Goal: Task Accomplishment & Management: Complete application form

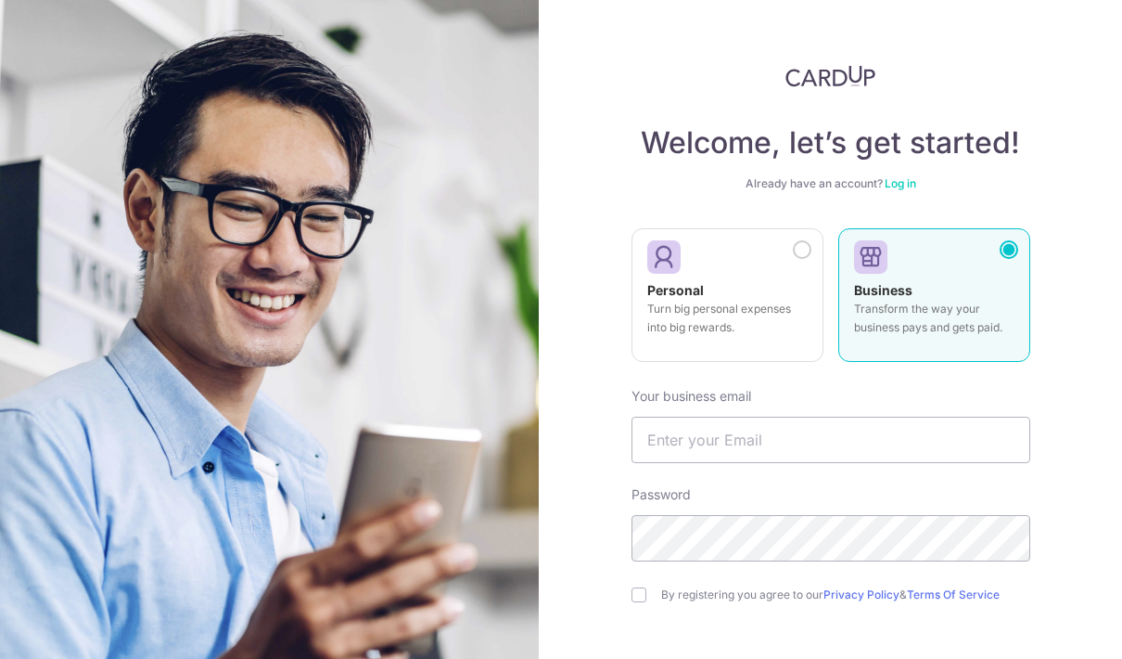
click at [749, 275] on label "Personal Turn big personal expenses into big rewards." at bounding box center [728, 295] width 192 height 134
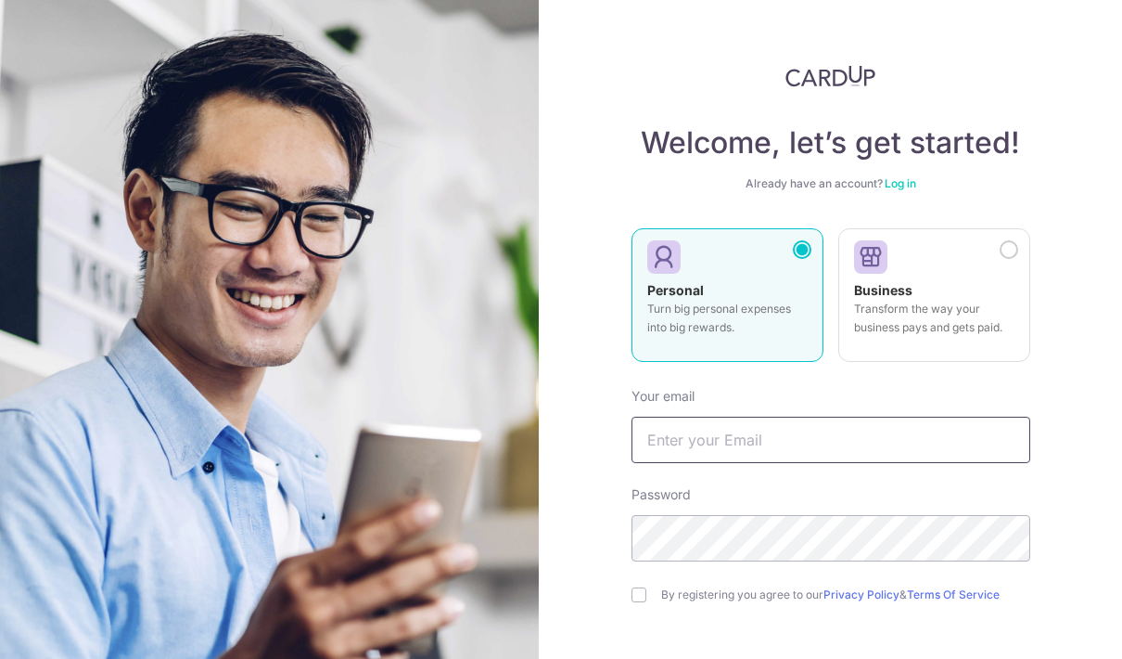
click at [832, 451] on input "text" at bounding box center [831, 439] width 399 height 46
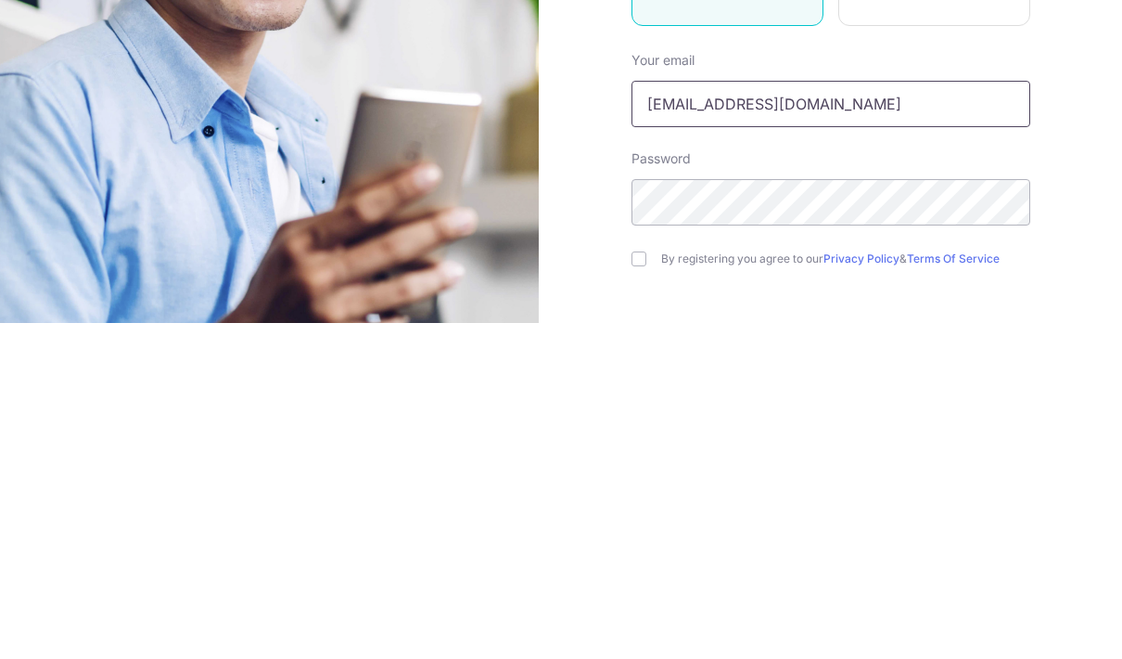
type input "[EMAIL_ADDRESS][DOMAIN_NAME]"
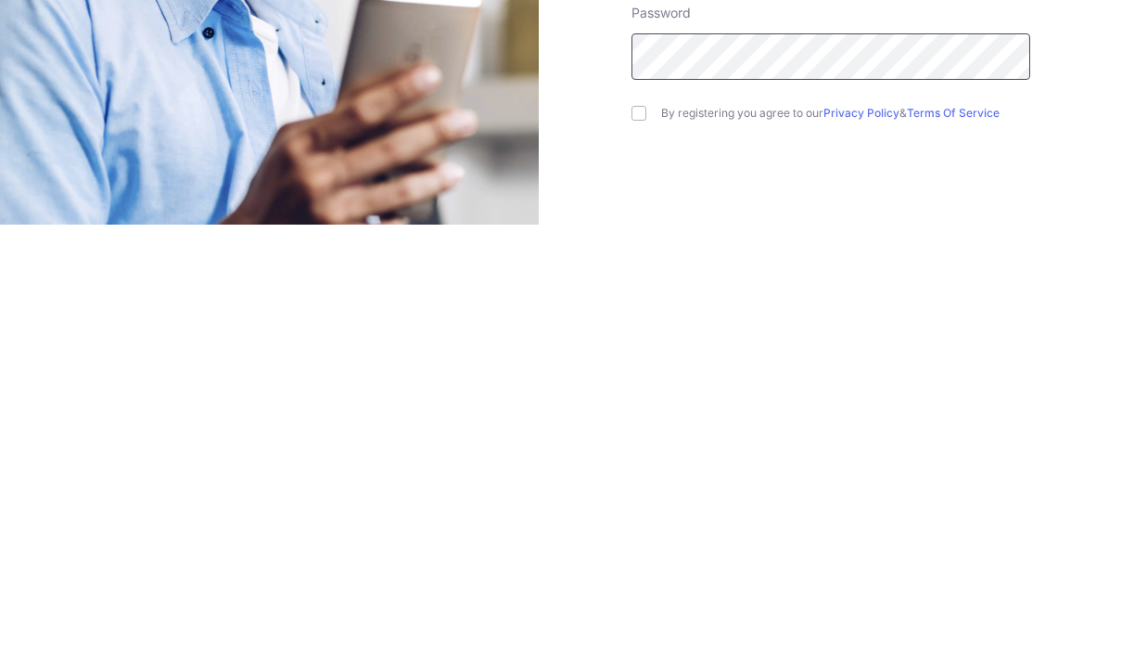
scroll to position [72, 0]
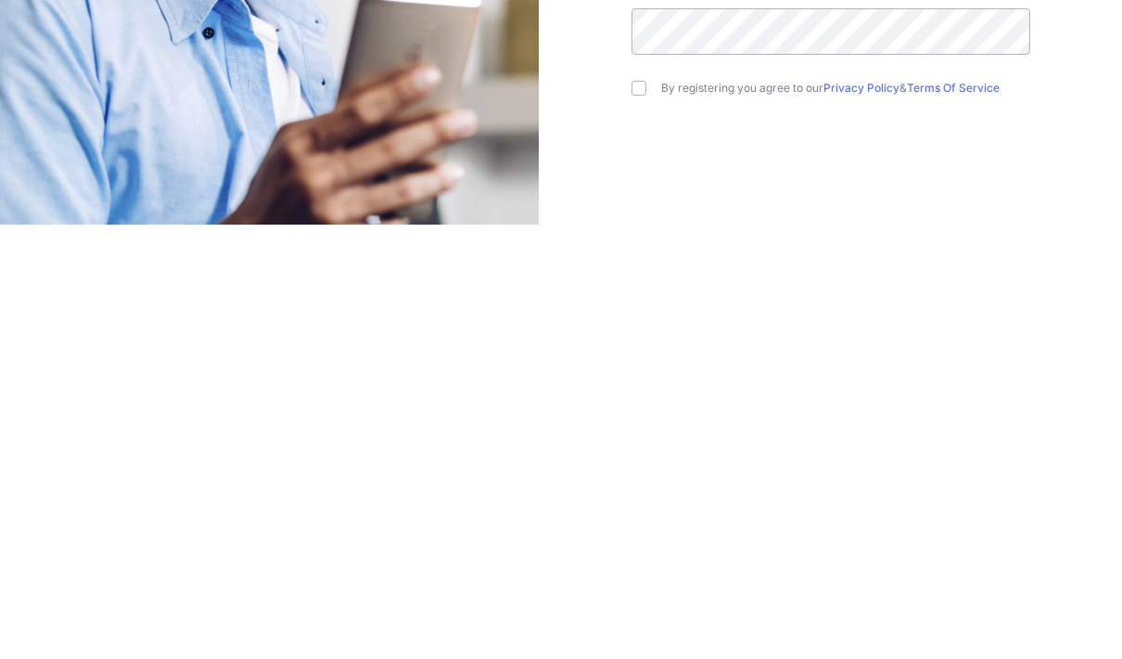
click at [736, 301] on form "Your email [EMAIL_ADDRESS][DOMAIN_NAME] Password By registering you agree to ou…" at bounding box center [831, 504] width 399 height 407
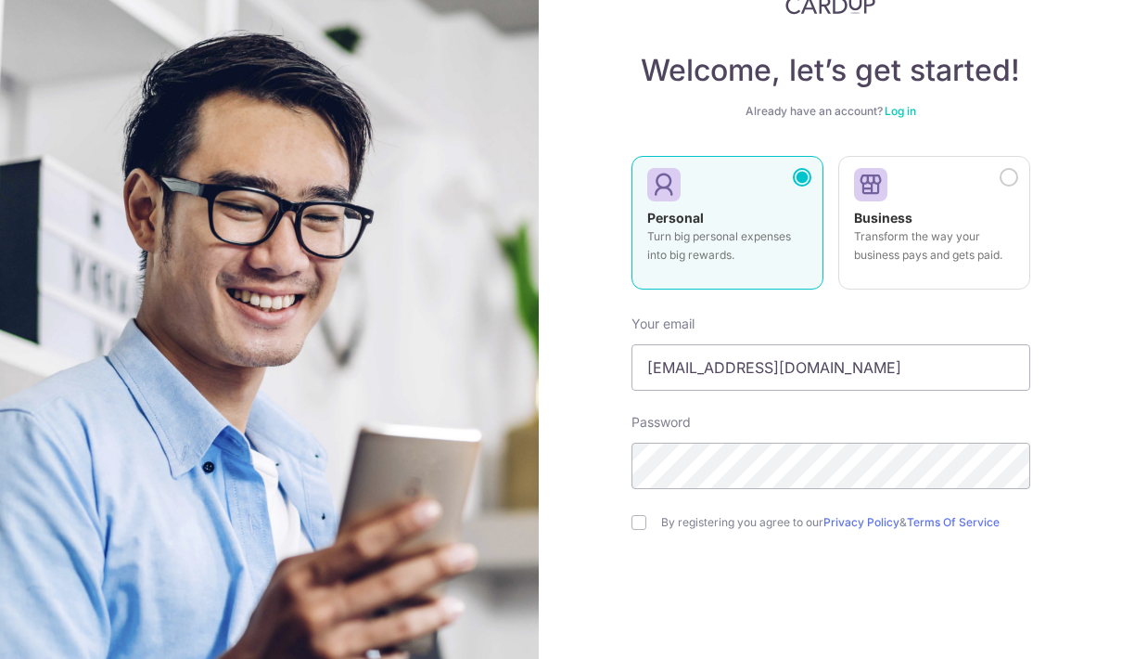
click at [657, 436] on form "Your email [EMAIL_ADDRESS][DOMAIN_NAME] Password By registering you agree to ou…" at bounding box center [831, 504] width 399 height 407
click at [639, 515] on input "checkbox" at bounding box center [639, 522] width 15 height 15
checkbox input "true"
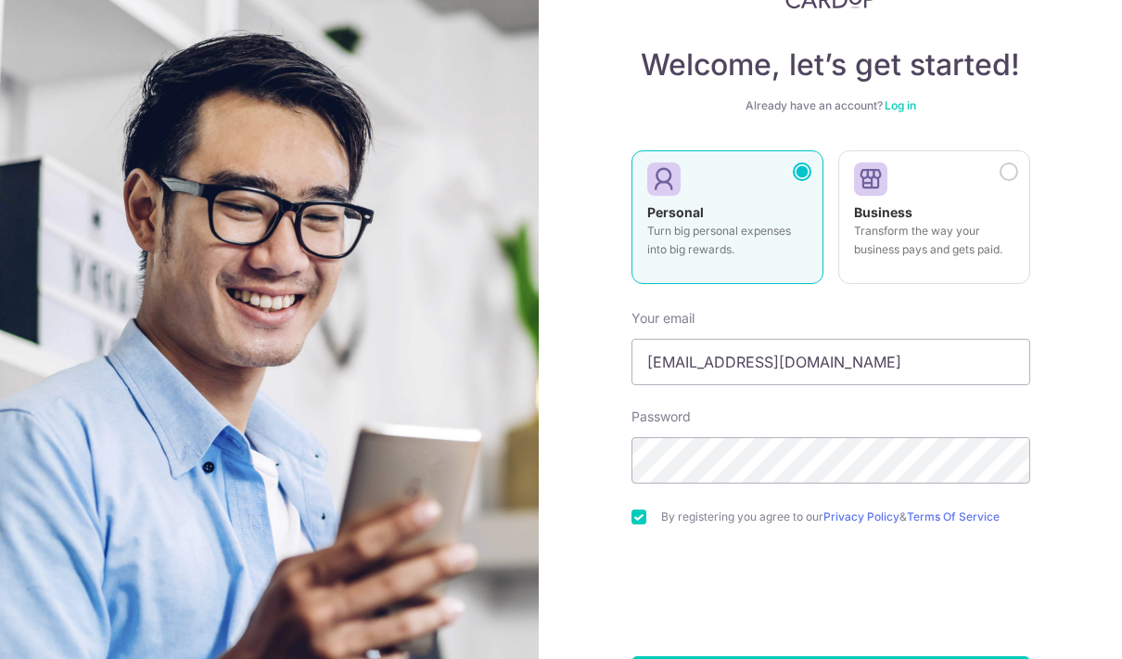
scroll to position [77, 0]
